Goal: Navigation & Orientation: Understand site structure

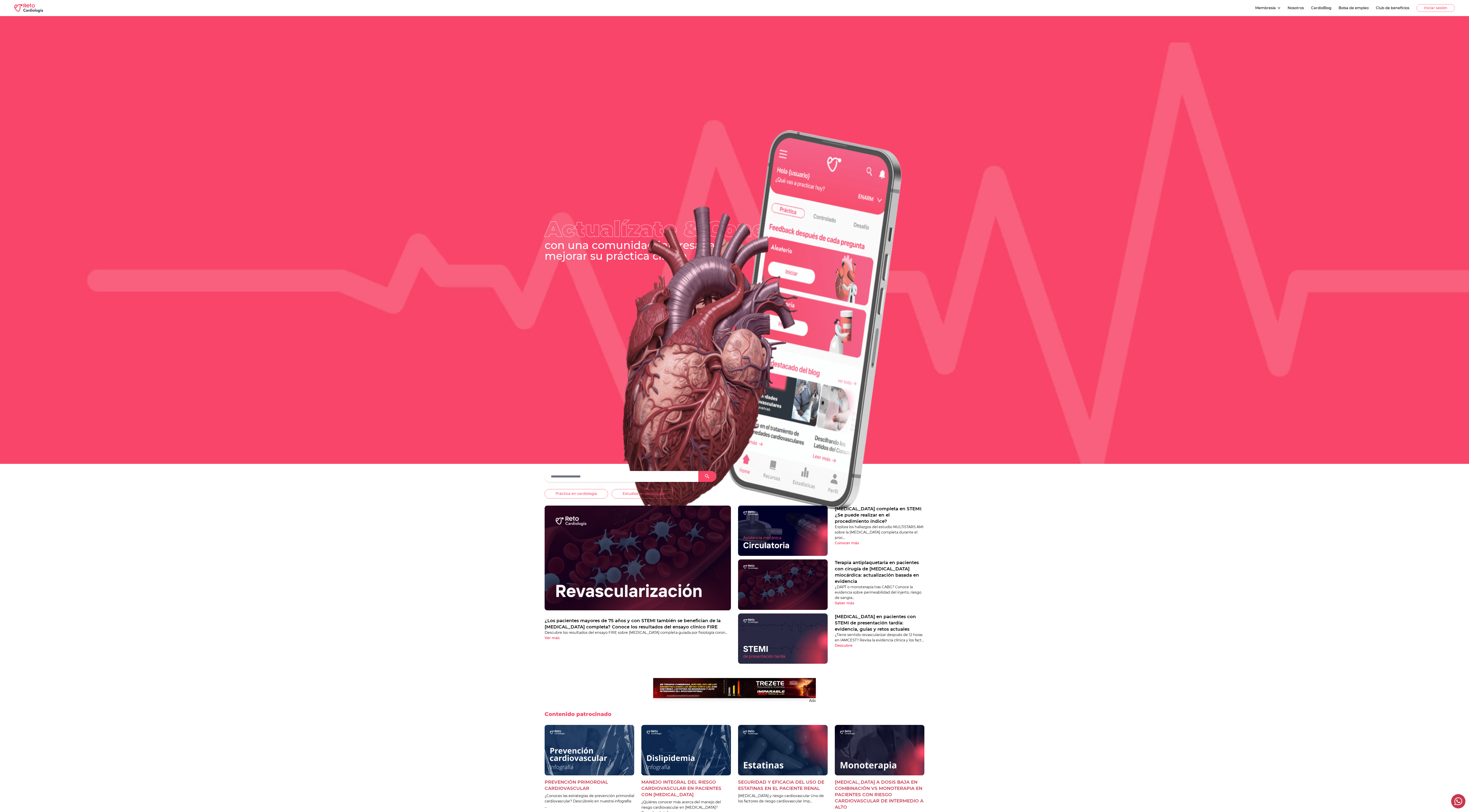
click at [367, 10] on button "Membresía" at bounding box center [1268, 7] width 25 height 5
click at [367, 19] on link "App Reto Cardiología" at bounding box center [1278, 19] width 46 height 9
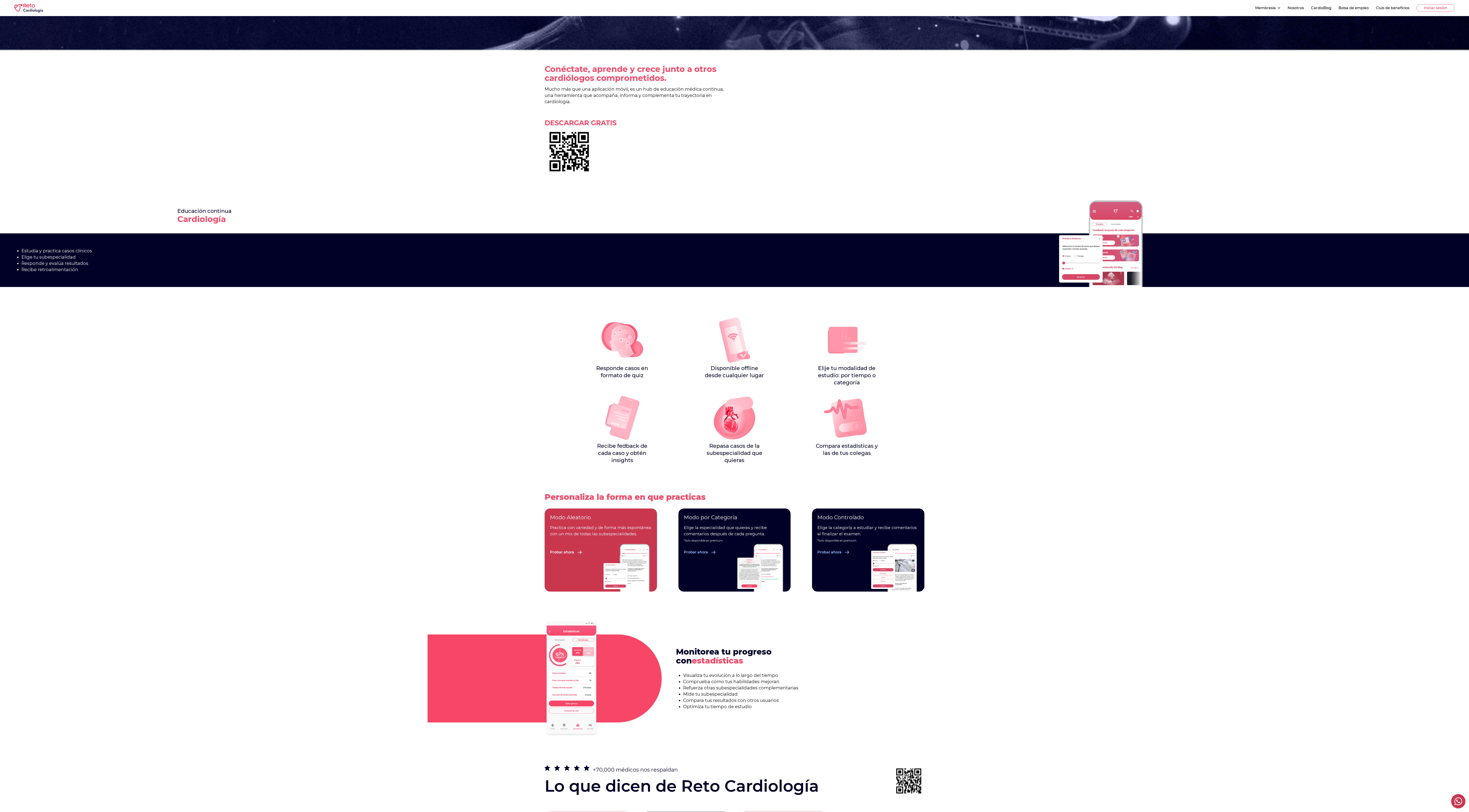
scroll to position [366, 0]
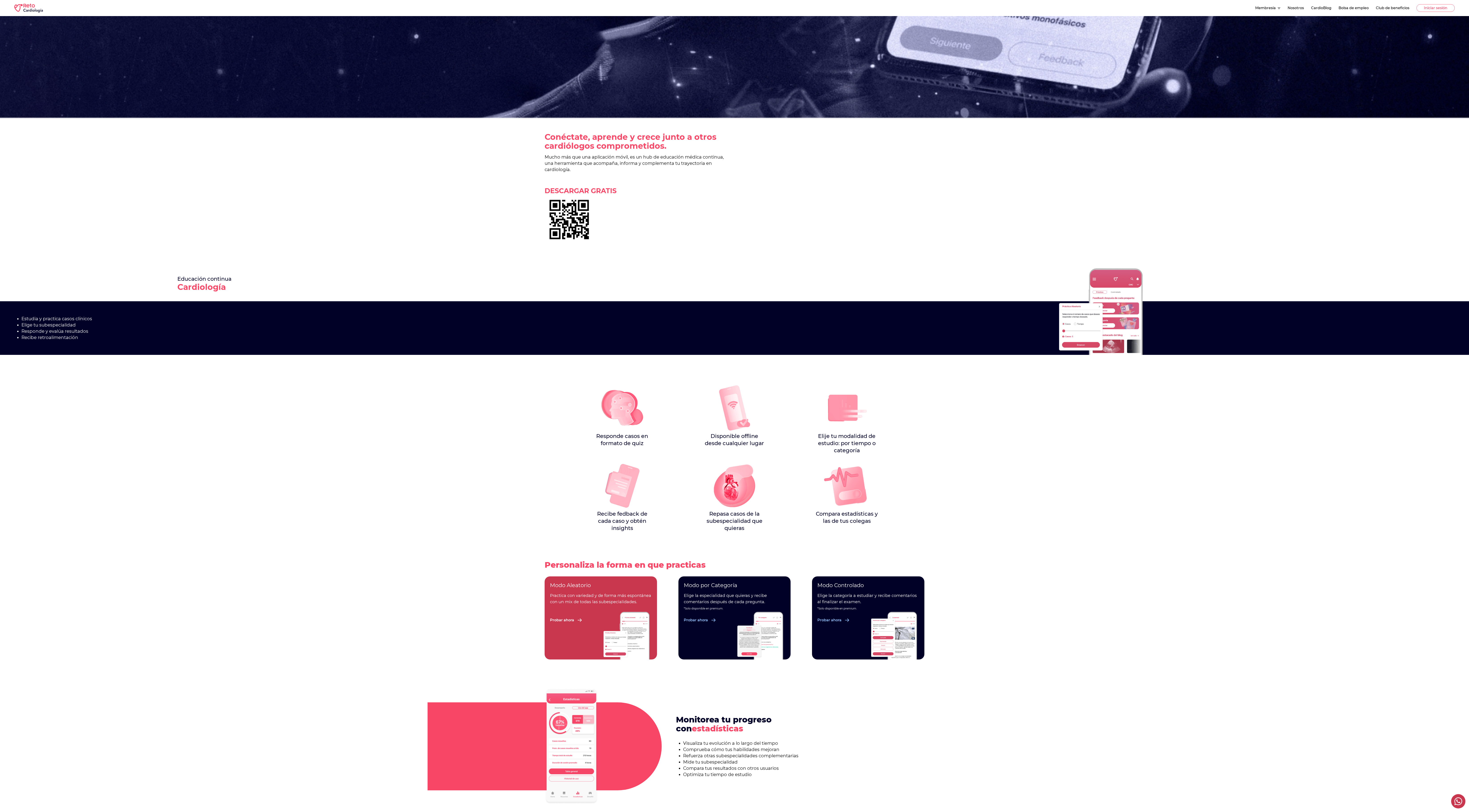
click at [367, 7] on button "Membresía" at bounding box center [1268, 7] width 25 height 5
click at [367, 28] on link "Cardio Chats" at bounding box center [1278, 28] width 46 height 9
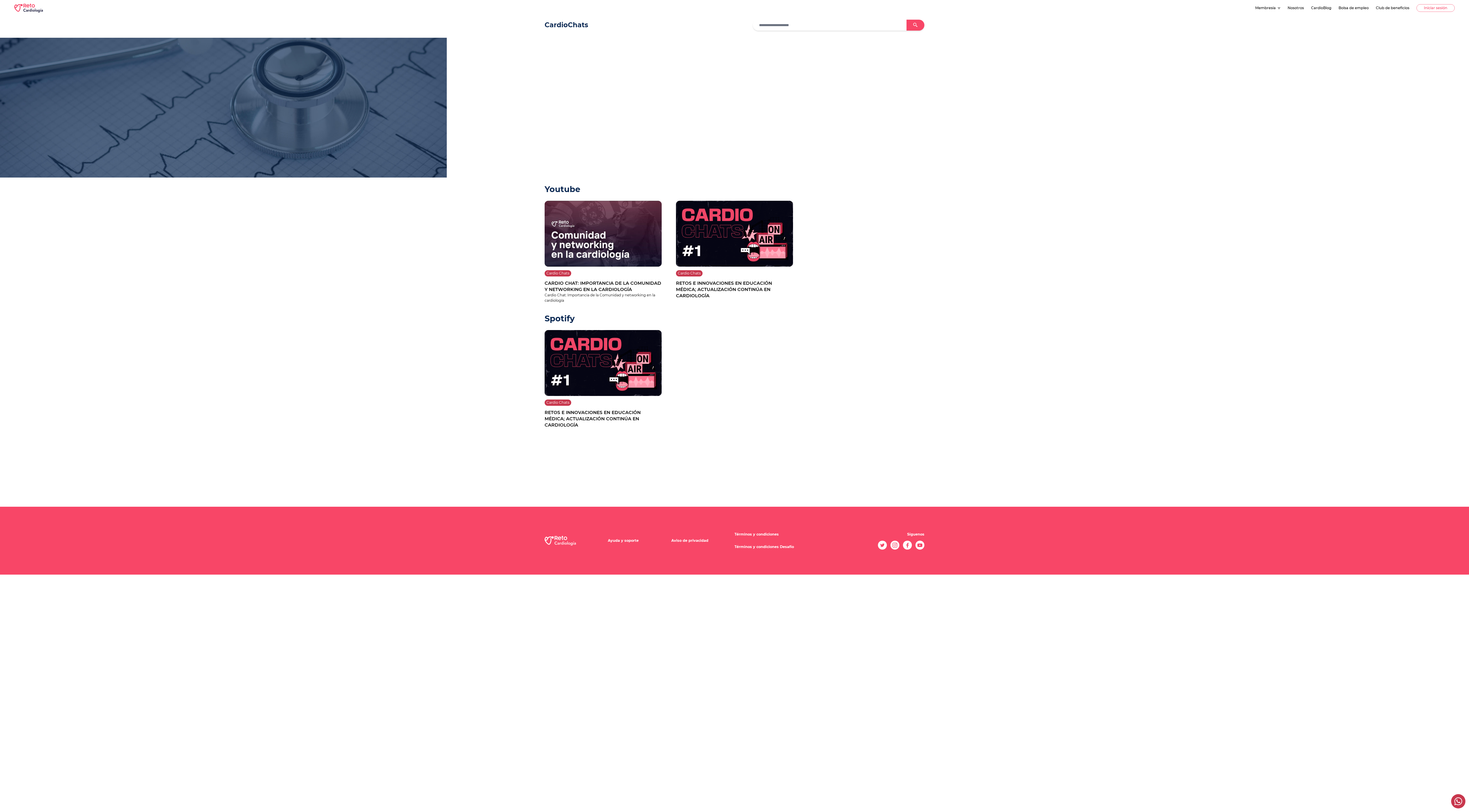
click at [367, 5] on button "Membresía" at bounding box center [1268, 7] width 25 height 5
click at [367, 35] on div "Exámenes PUEM Examen del Consejo" at bounding box center [1278, 36] width 46 height 9
click at [367, 35] on link "PUEM" at bounding box center [1324, 36] width 46 height 9
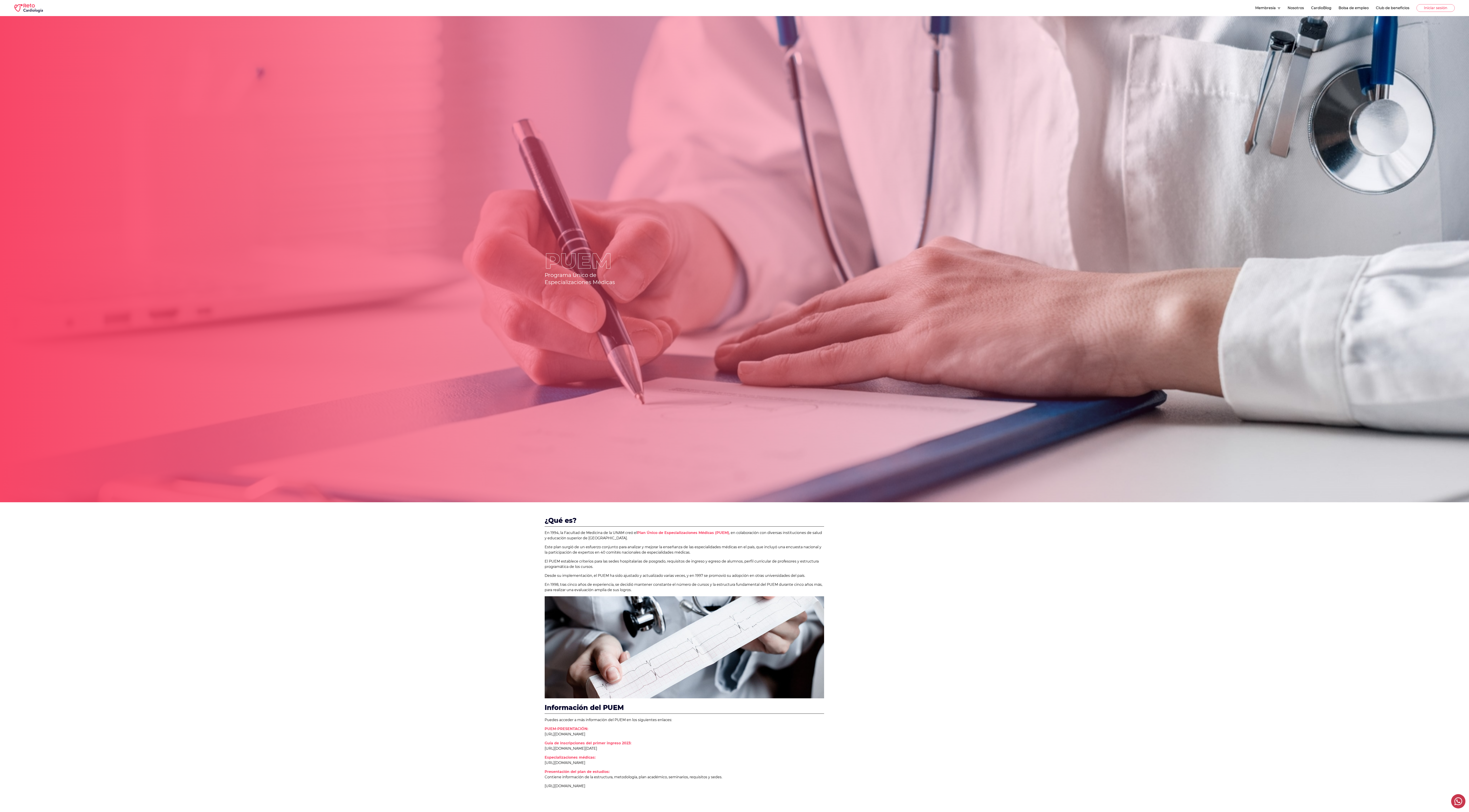
click at [367, 7] on button "Membresía" at bounding box center [1268, 7] width 25 height 5
click at [367, 46] on link "Examen del Consejo" at bounding box center [1324, 46] width 46 height 9
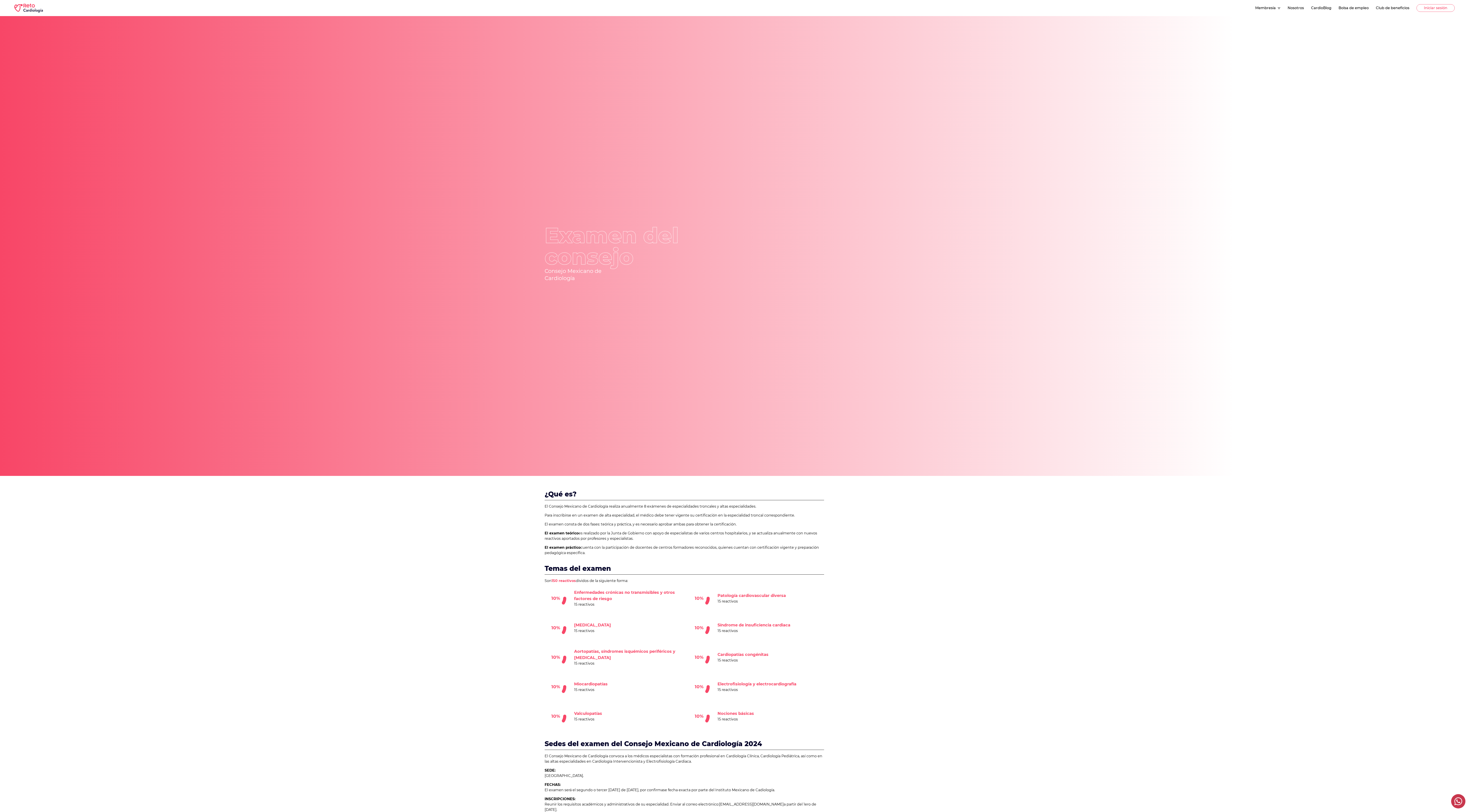
scroll to position [102, 0]
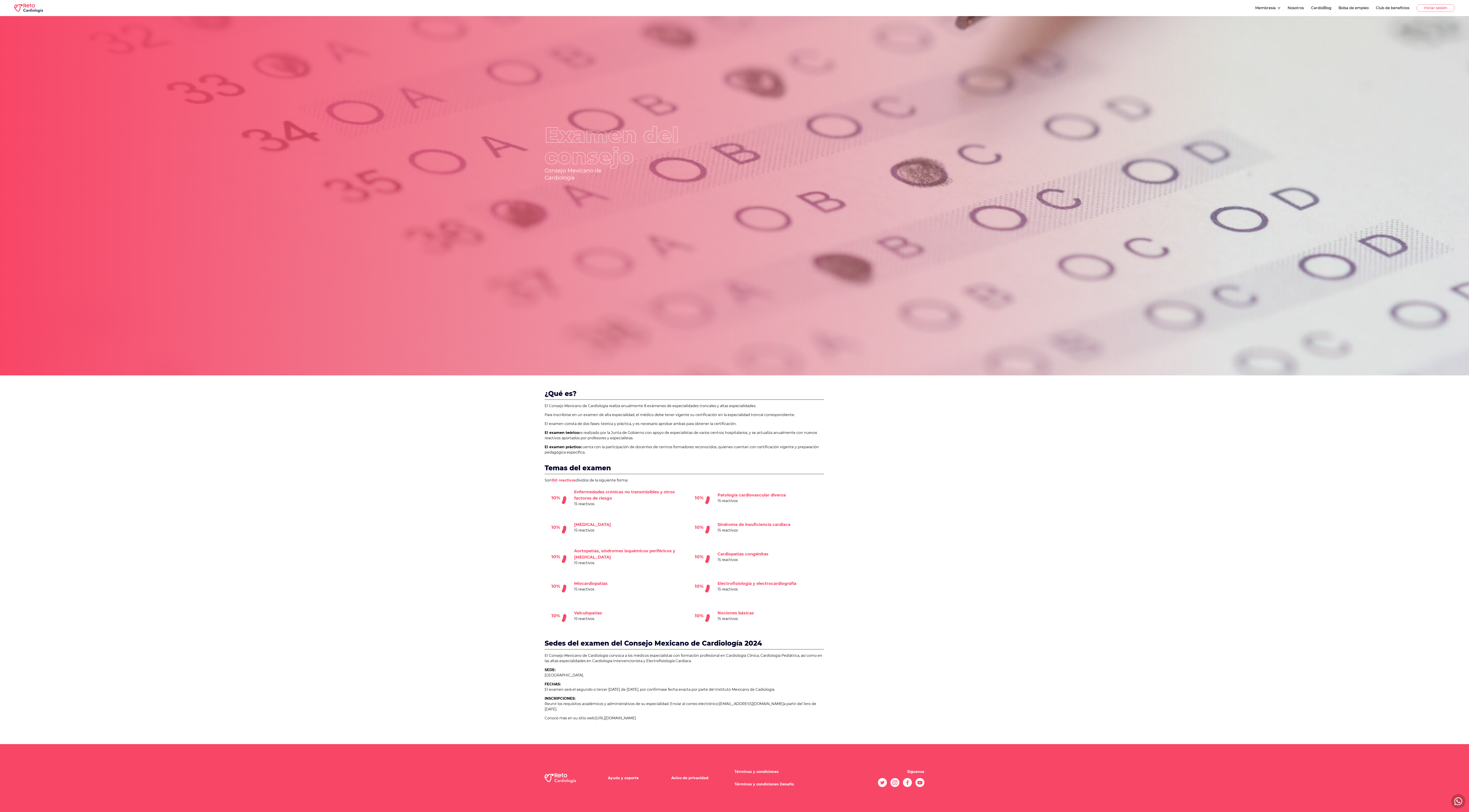
click at [367, 4] on nav "Membresía Nosotros CardioBlog Bolsa de empleo Club de beneficios Iniciar sesión" at bounding box center [1355, 7] width 200 height 7
click at [367, 8] on button "Membresía" at bounding box center [1268, 7] width 25 height 5
click at [367, 42] on link "Eventos" at bounding box center [1278, 46] width 46 height 9
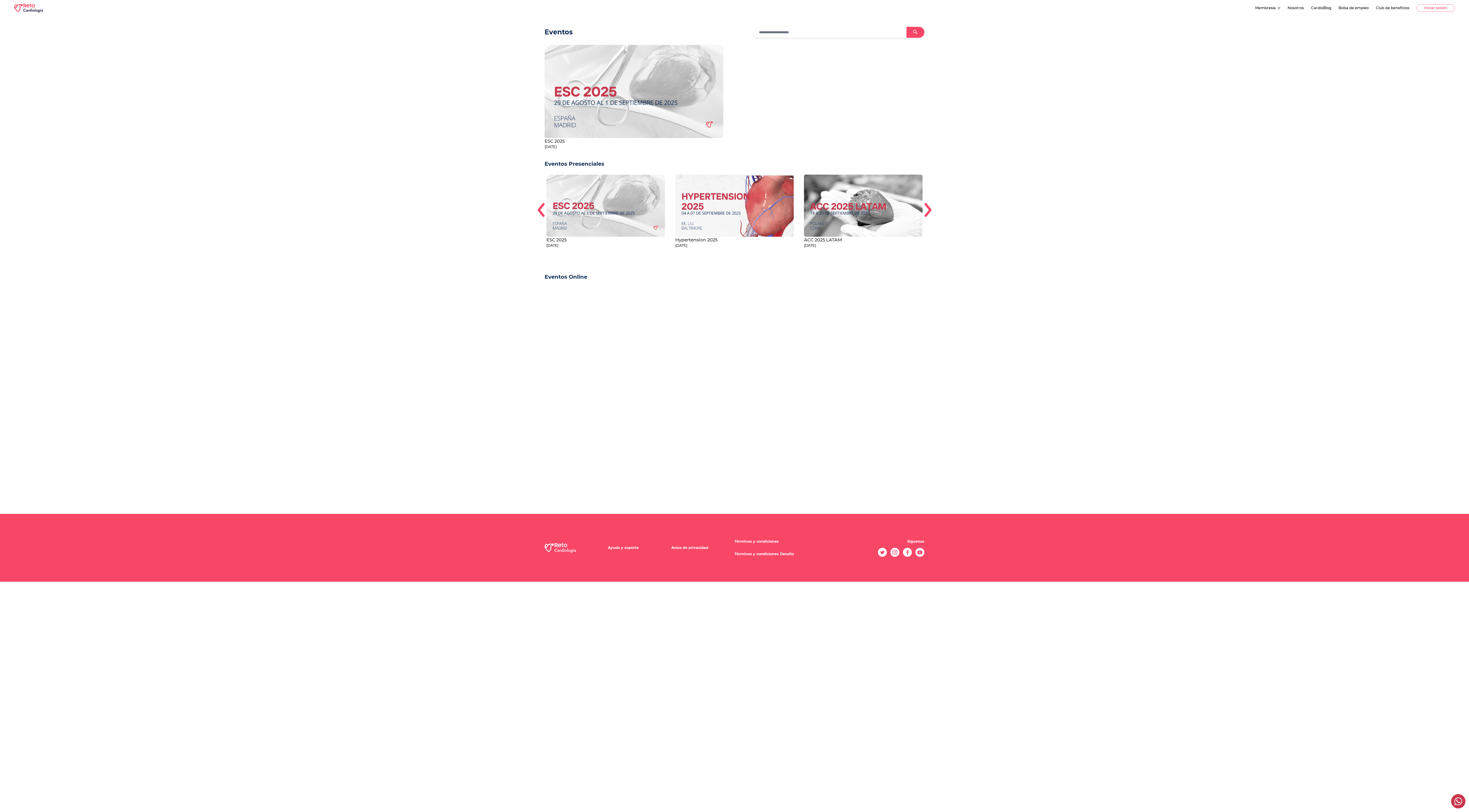
click at [367, 10] on button "Membresía" at bounding box center [1268, 7] width 25 height 5
click at [367, 56] on link "Calculadoras" at bounding box center [1278, 55] width 46 height 9
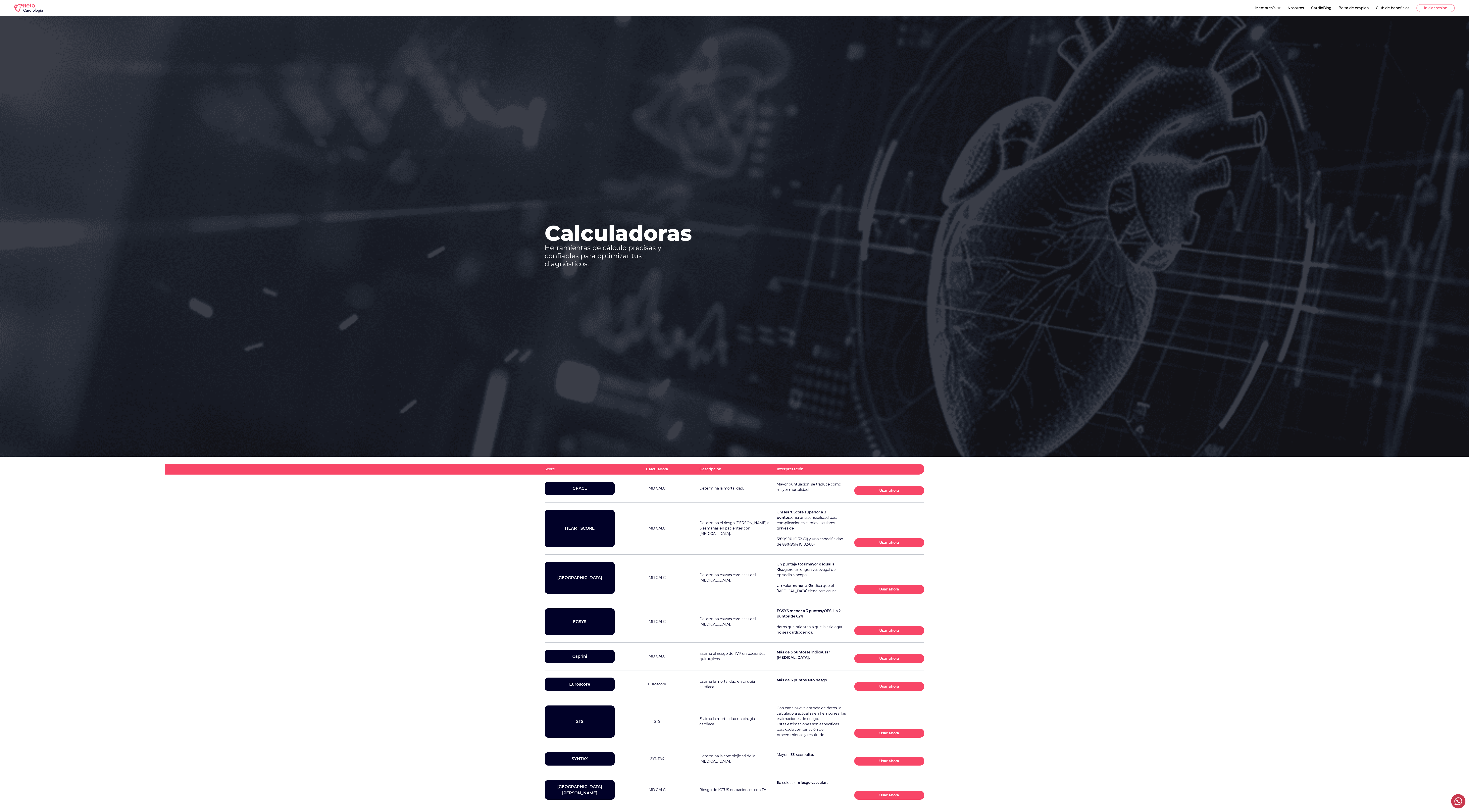
click at [367, 7] on button "Membresía" at bounding box center [1268, 7] width 25 height 5
click at [367, 65] on link "Hipertensión" at bounding box center [1278, 63] width 46 height 9
click at [367, 10] on button "Nosotros" at bounding box center [1296, 7] width 17 height 5
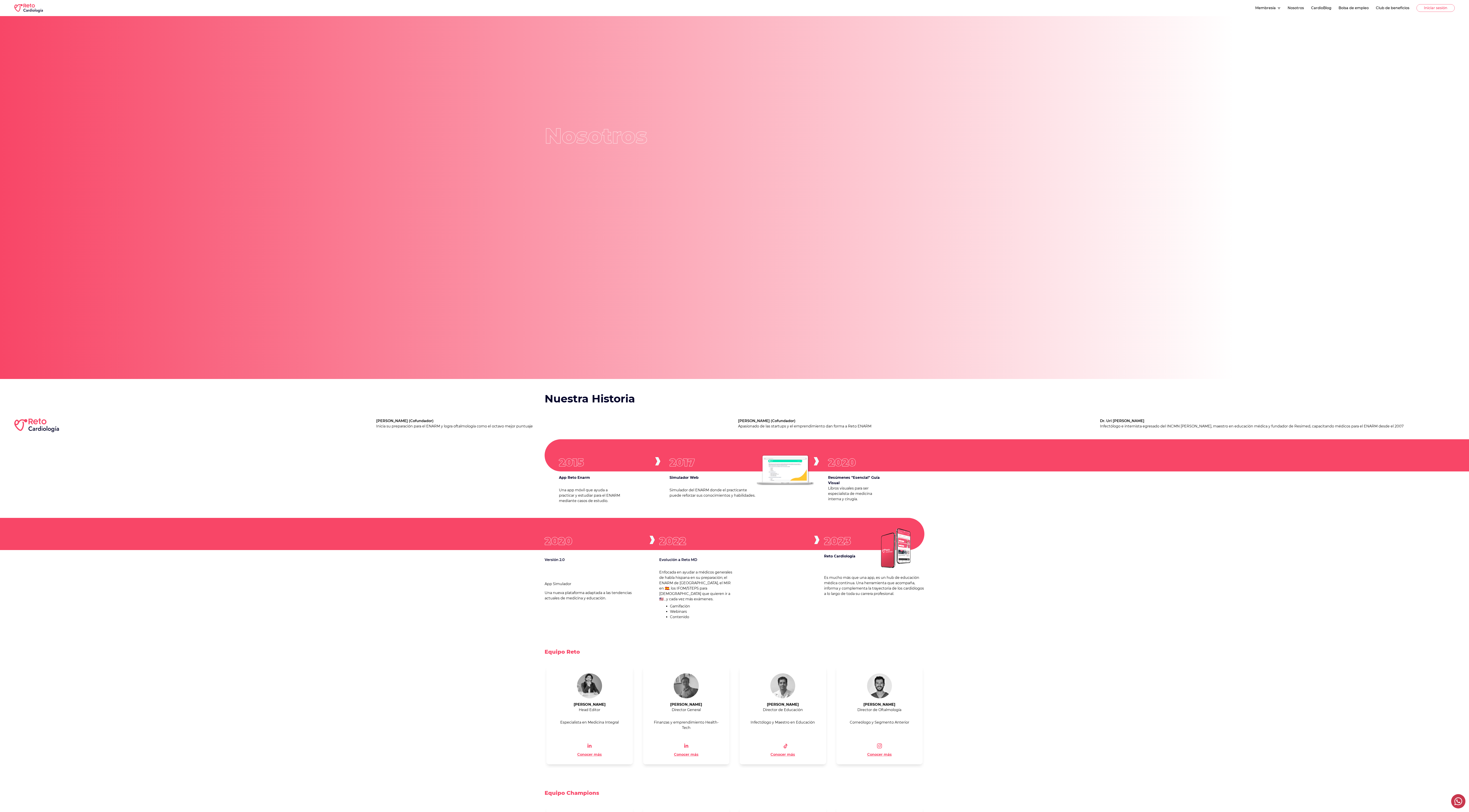
scroll to position [139, 0]
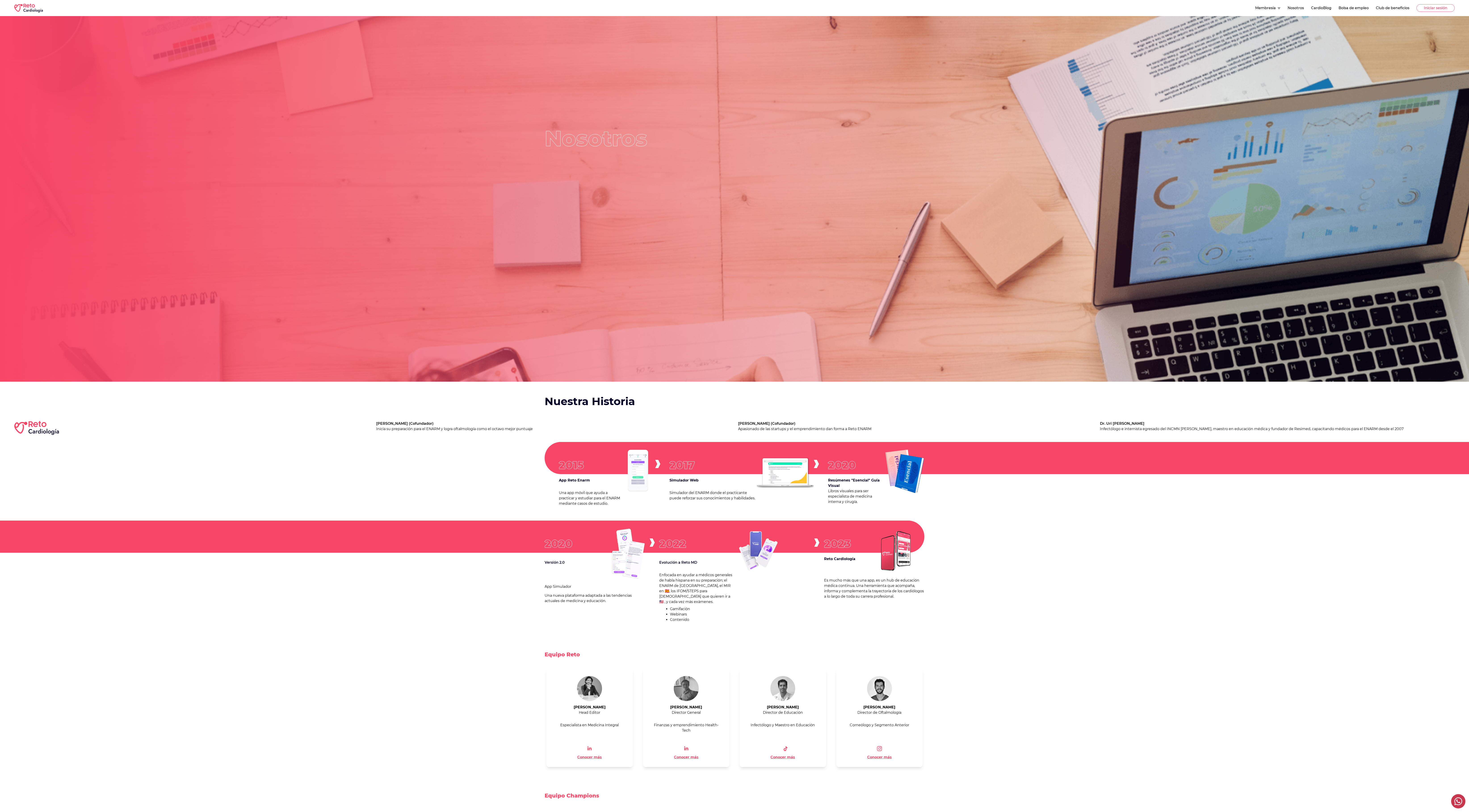
click at [367, 9] on button "CardioBlog" at bounding box center [1321, 7] width 21 height 5
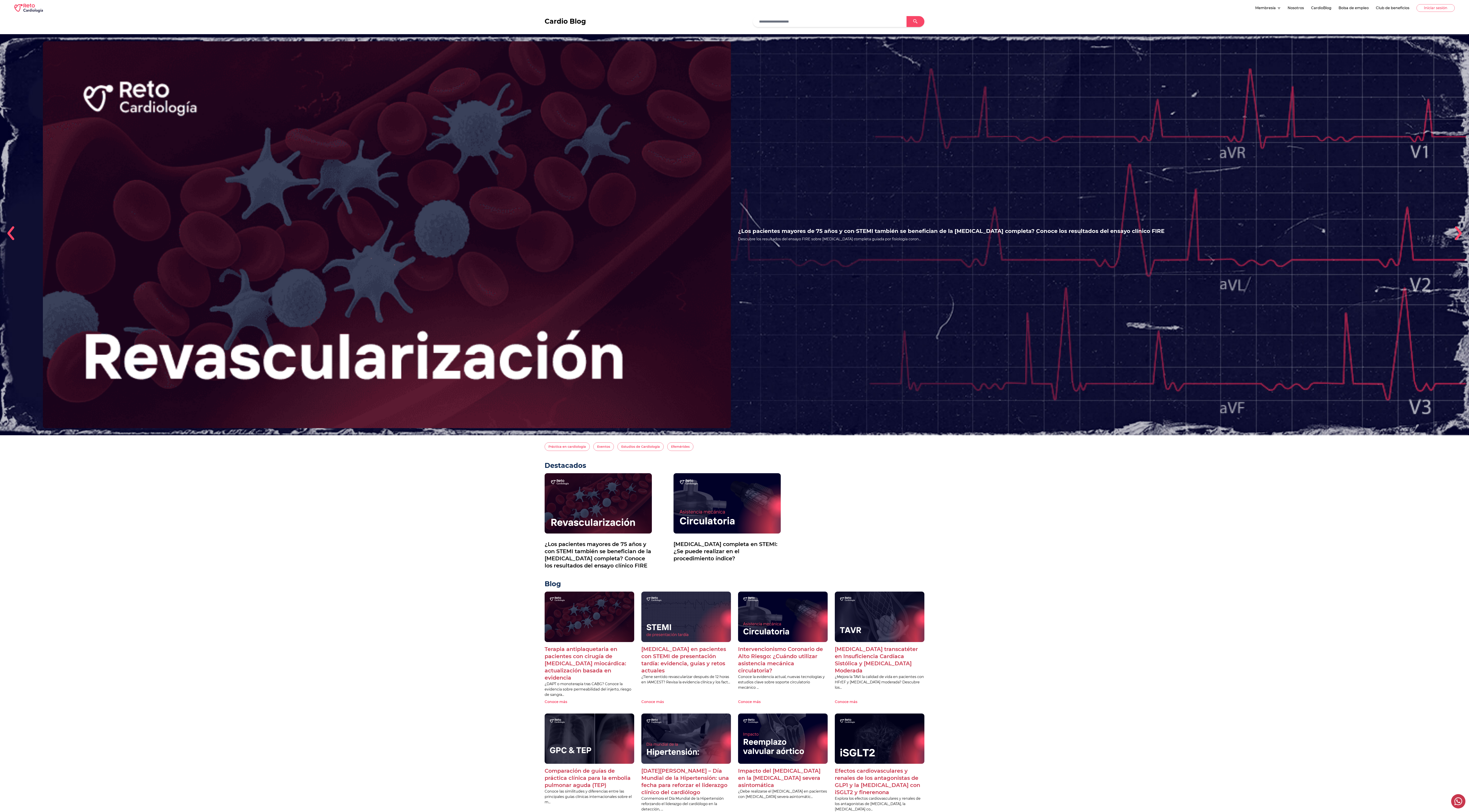
click at [367, 10] on button "Bolsa de empleo" at bounding box center [1353, 7] width 30 height 5
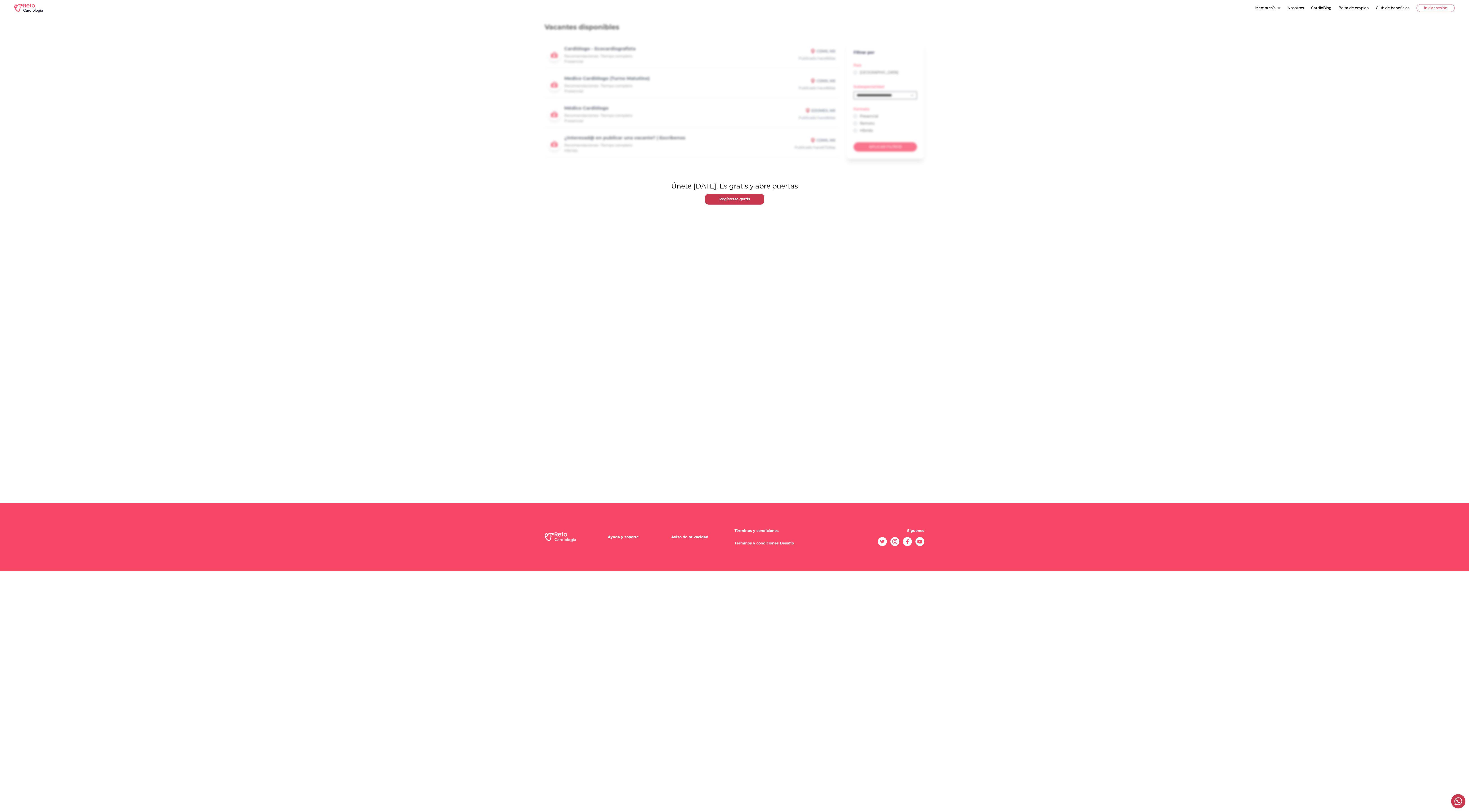
click at [367, 7] on button "Club de beneficios" at bounding box center [1393, 7] width 34 height 5
